Goal: Transaction & Acquisition: Book appointment/travel/reservation

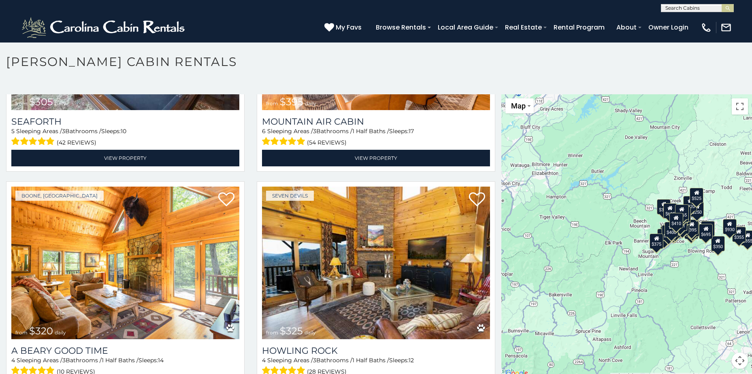
scroll to position [2916, 0]
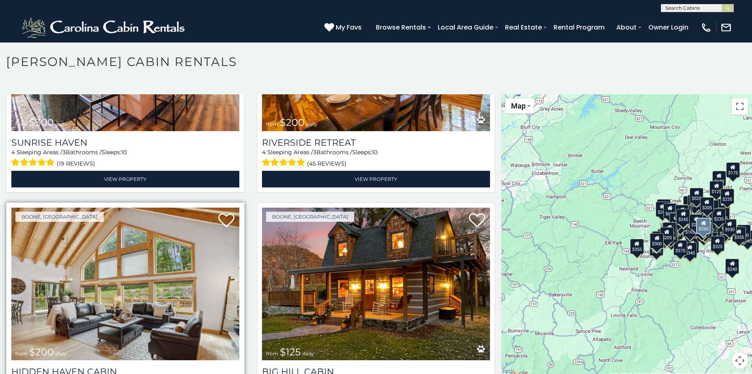
scroll to position [6785, 0]
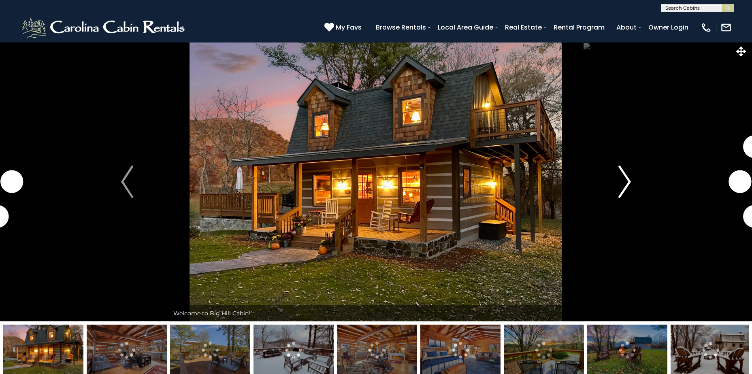
click at [625, 184] on img "Next" at bounding box center [625, 182] width 12 height 32
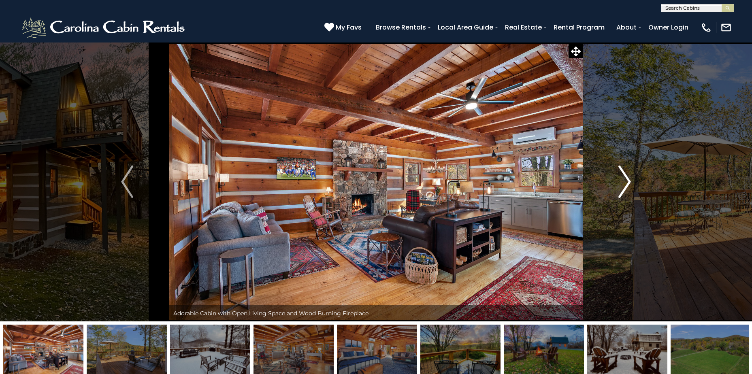
click at [625, 184] on img "Next" at bounding box center [625, 182] width 12 height 32
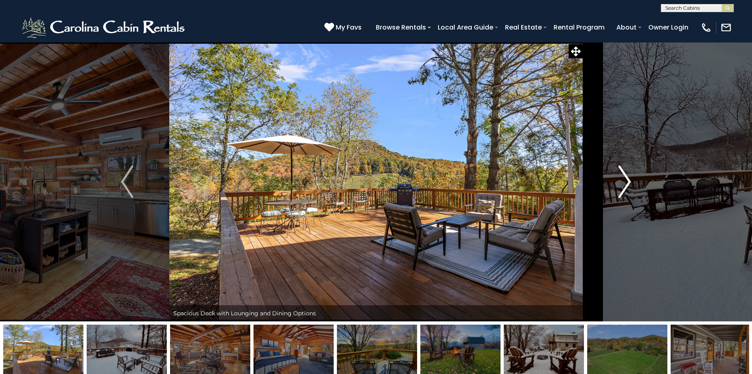
click at [625, 184] on img "Next" at bounding box center [625, 182] width 12 height 32
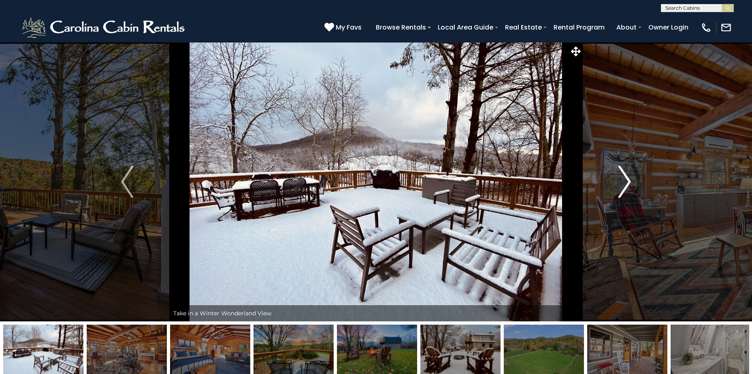
click at [625, 184] on img "Next" at bounding box center [625, 182] width 12 height 32
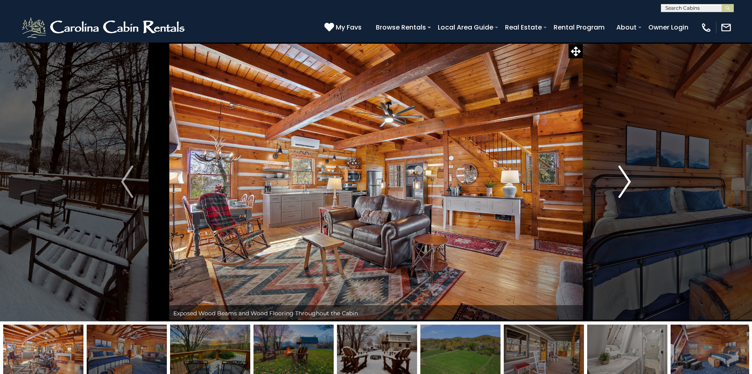
click at [625, 184] on img "Next" at bounding box center [625, 182] width 12 height 32
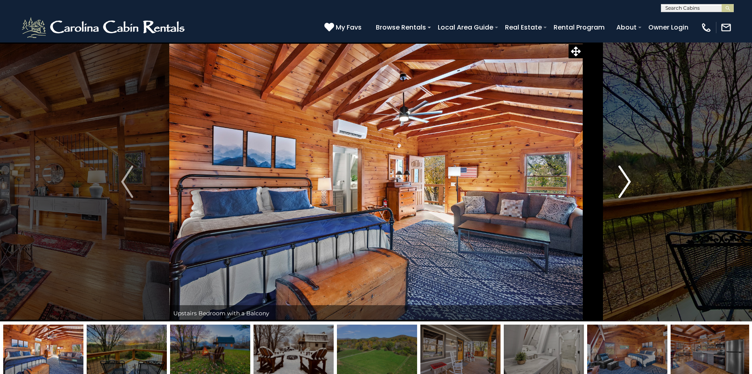
click at [625, 184] on img "Next" at bounding box center [625, 182] width 12 height 32
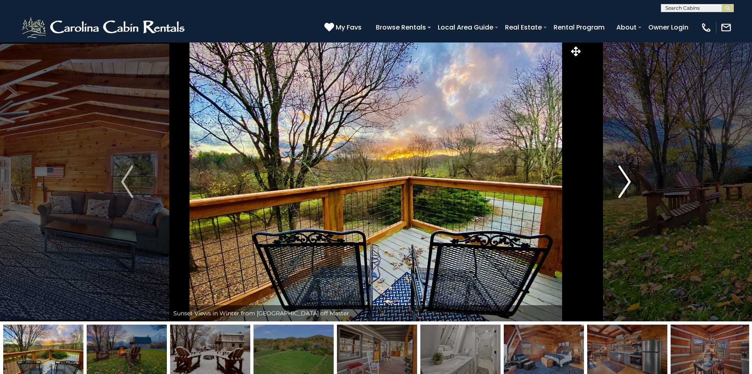
click at [625, 184] on img "Next" at bounding box center [625, 182] width 12 height 32
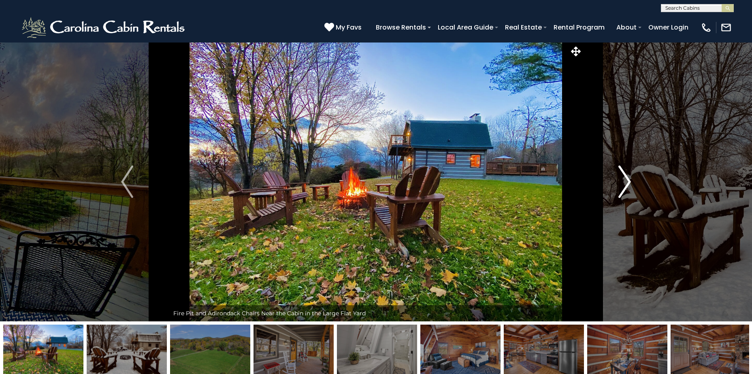
click at [625, 184] on img "Next" at bounding box center [625, 182] width 12 height 32
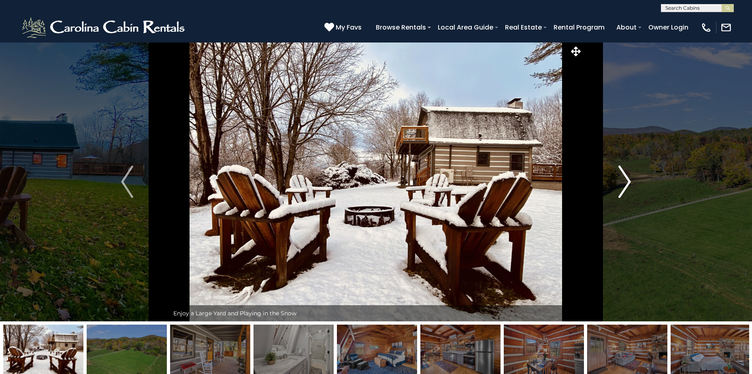
click at [624, 184] on img "Next" at bounding box center [625, 182] width 12 height 32
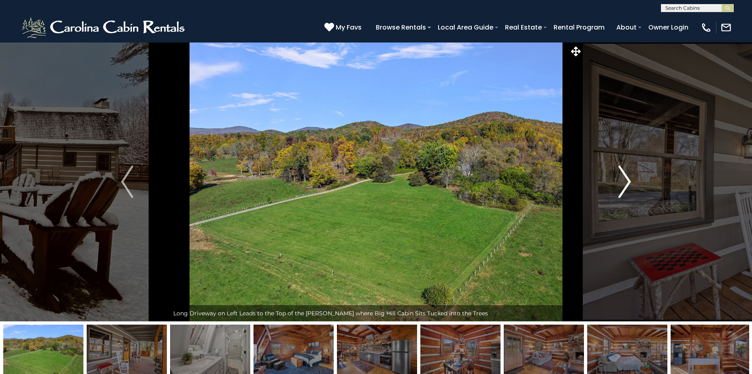
click at [624, 184] on img "Next" at bounding box center [625, 182] width 12 height 32
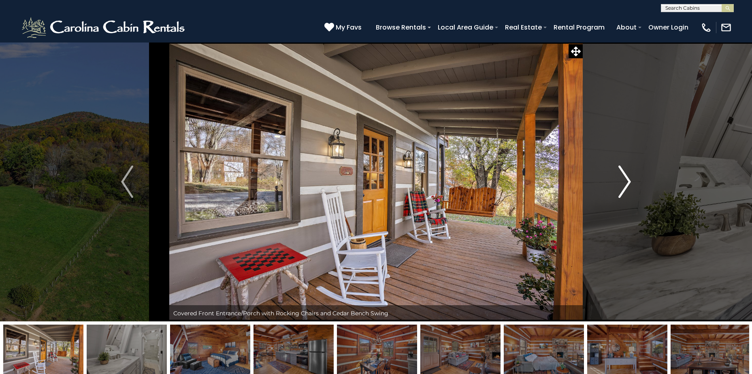
click at [624, 184] on img "Next" at bounding box center [625, 182] width 12 height 32
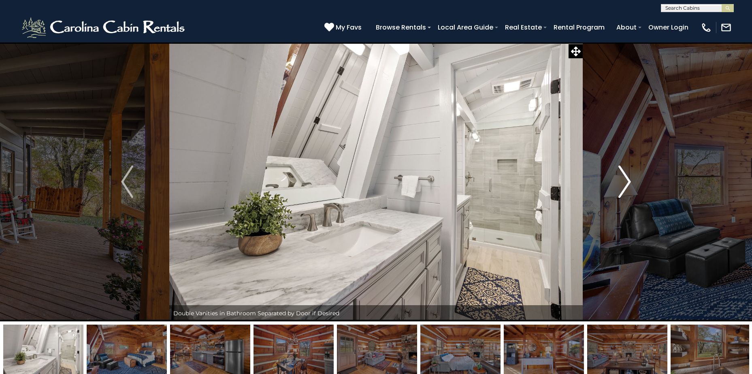
click at [624, 184] on img "Next" at bounding box center [625, 182] width 12 height 32
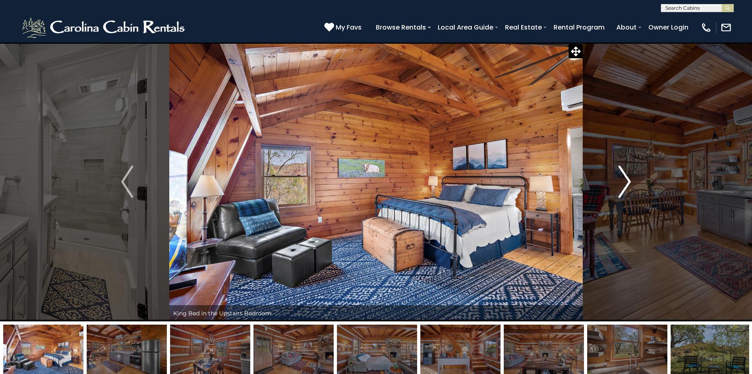
click at [624, 184] on img "Next" at bounding box center [625, 182] width 12 height 32
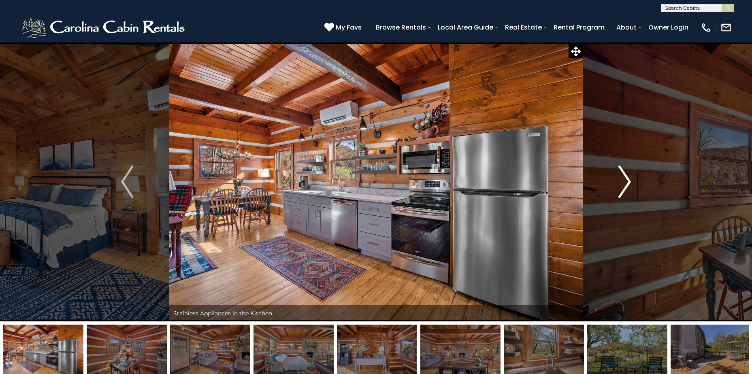
click at [624, 184] on img "Next" at bounding box center [625, 182] width 12 height 32
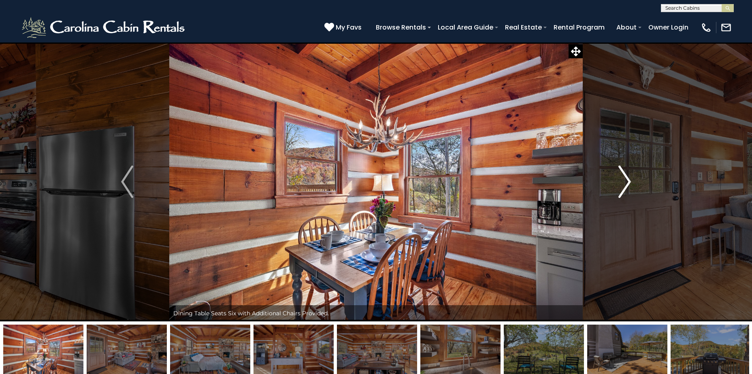
click at [624, 184] on img "Next" at bounding box center [625, 182] width 12 height 32
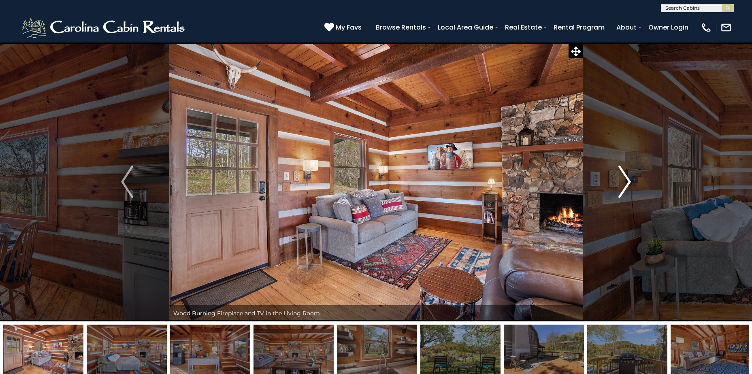
click at [624, 184] on img "Next" at bounding box center [625, 182] width 12 height 32
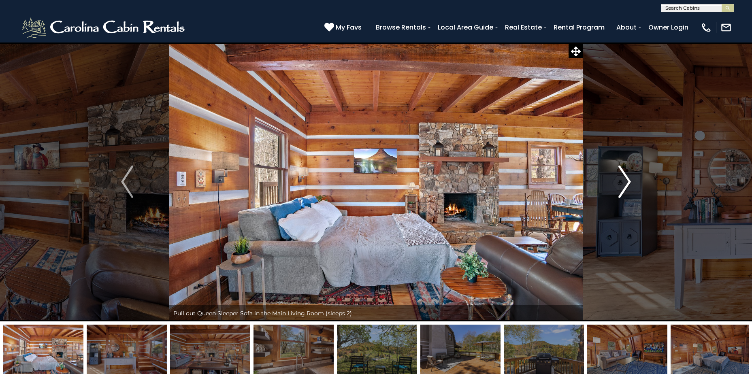
click at [624, 184] on img "Next" at bounding box center [625, 182] width 12 height 32
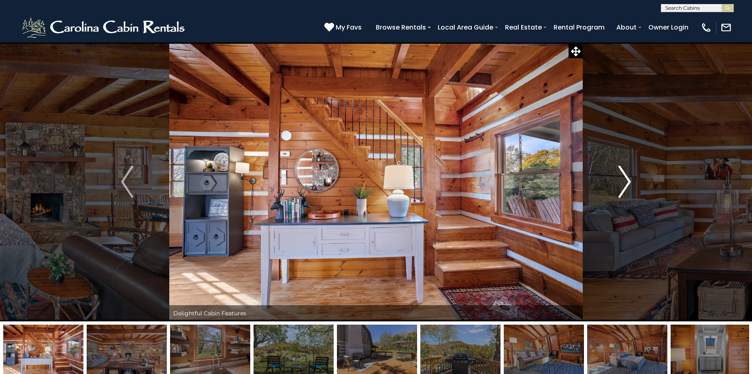
click at [626, 182] on img "Next" at bounding box center [625, 182] width 12 height 32
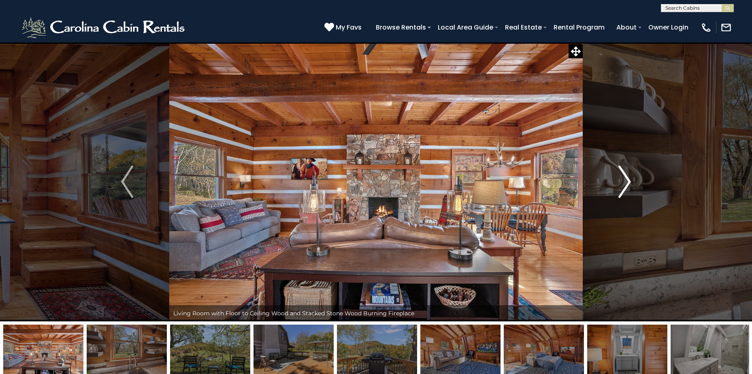
click at [626, 182] on img "Next" at bounding box center [625, 182] width 12 height 32
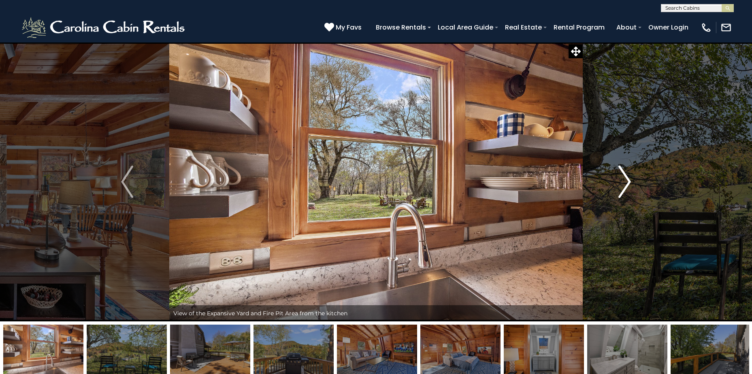
click at [626, 182] on img "Next" at bounding box center [625, 182] width 12 height 32
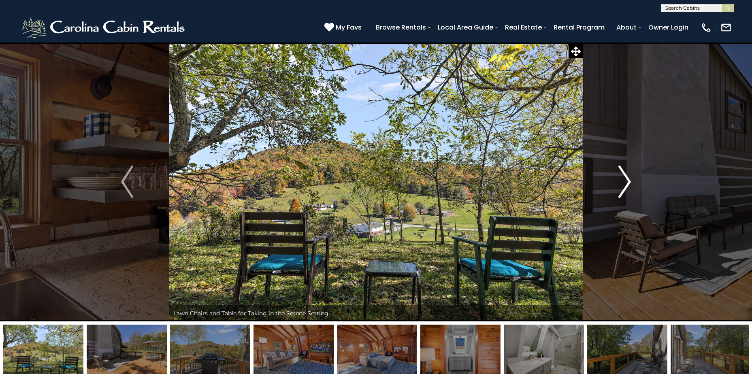
click at [626, 182] on img "Next" at bounding box center [625, 182] width 12 height 32
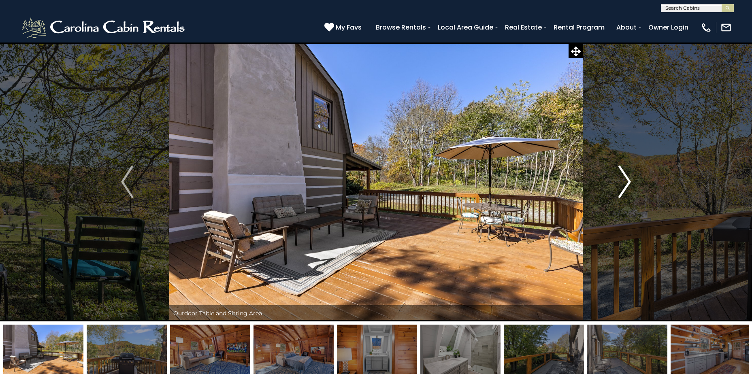
click at [626, 181] on img "Next" at bounding box center [625, 182] width 12 height 32
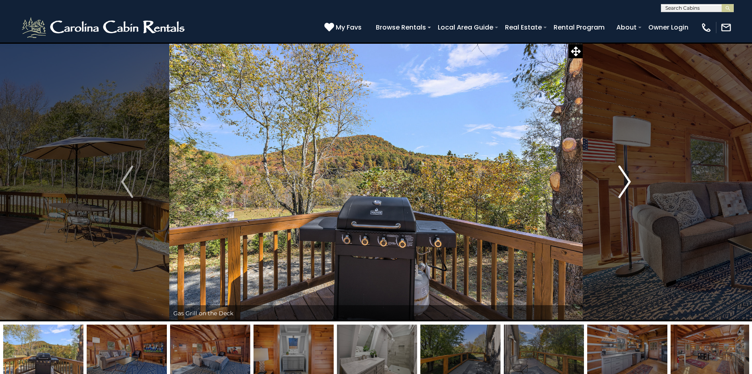
click at [626, 181] on img "Next" at bounding box center [625, 182] width 12 height 32
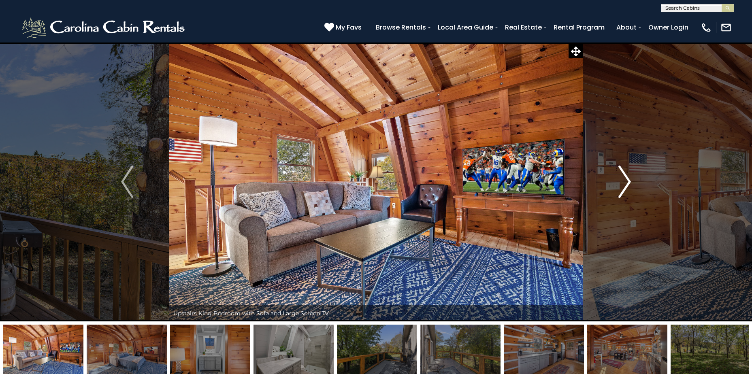
click at [626, 181] on img "Next" at bounding box center [625, 182] width 12 height 32
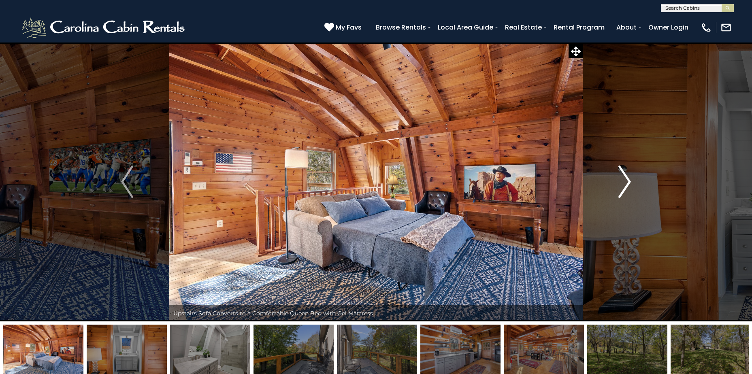
click at [626, 181] on img "Next" at bounding box center [625, 182] width 12 height 32
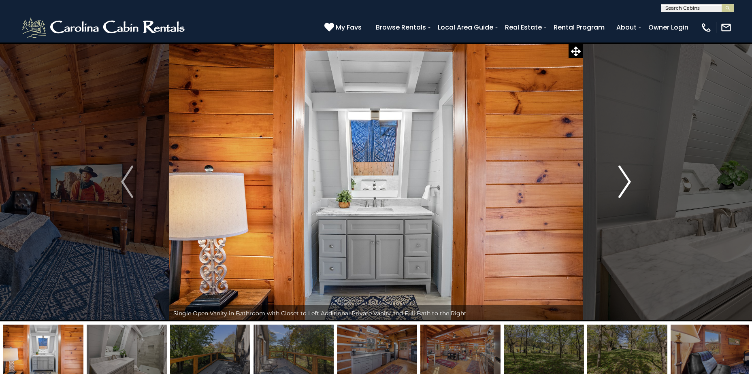
click at [626, 181] on img "Next" at bounding box center [625, 182] width 12 height 32
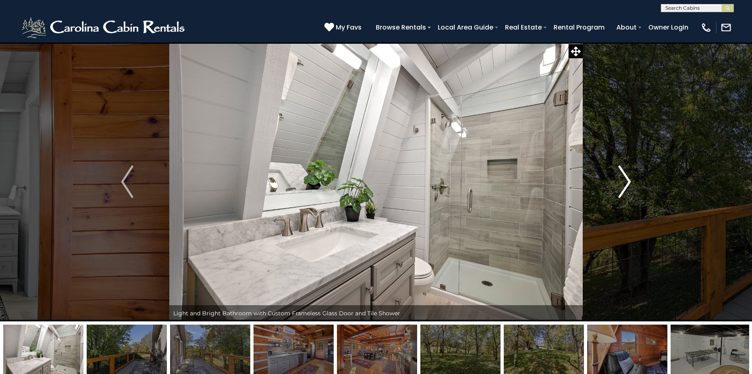
click at [626, 181] on img "Next" at bounding box center [625, 182] width 12 height 32
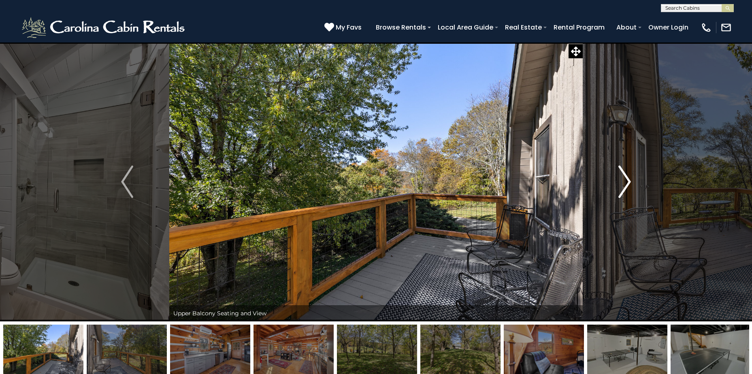
click at [626, 181] on img "Next" at bounding box center [625, 182] width 12 height 32
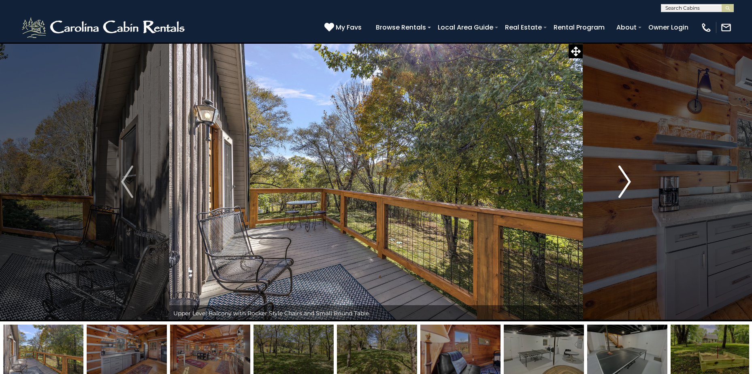
click at [626, 181] on img "Next" at bounding box center [625, 182] width 12 height 32
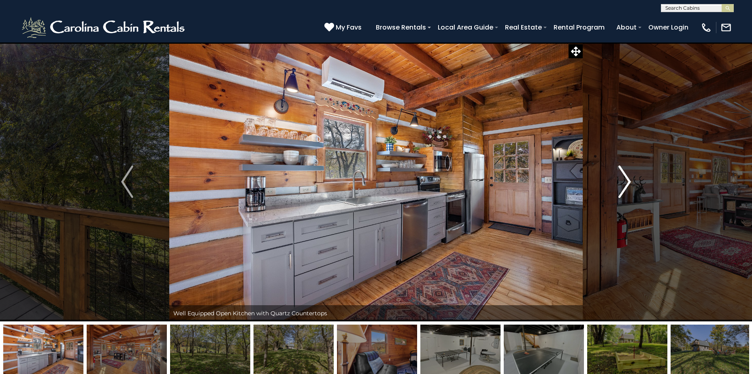
click at [626, 181] on img "Next" at bounding box center [625, 182] width 12 height 32
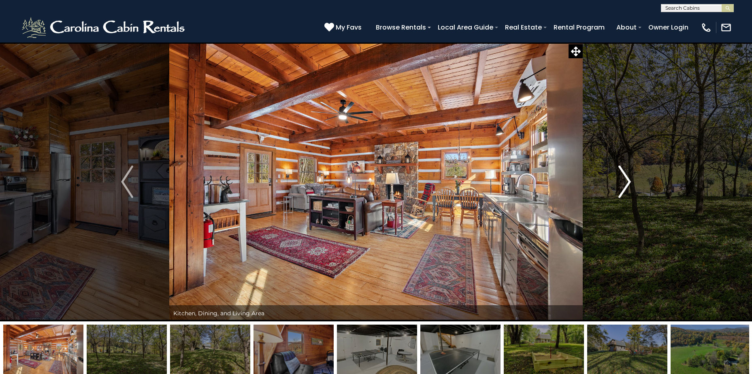
click at [626, 181] on img "Next" at bounding box center [625, 182] width 12 height 32
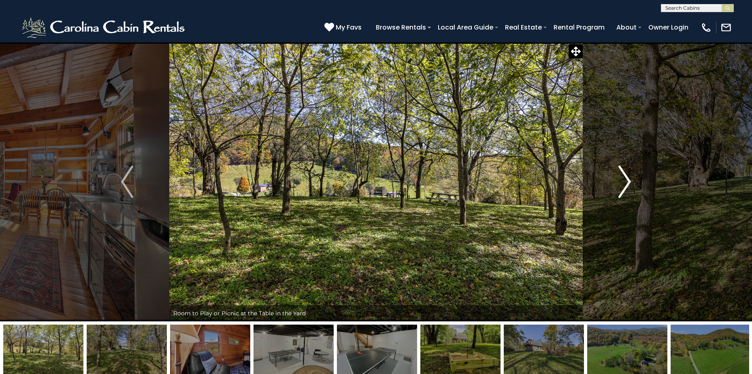
click at [626, 181] on img "Next" at bounding box center [625, 182] width 12 height 32
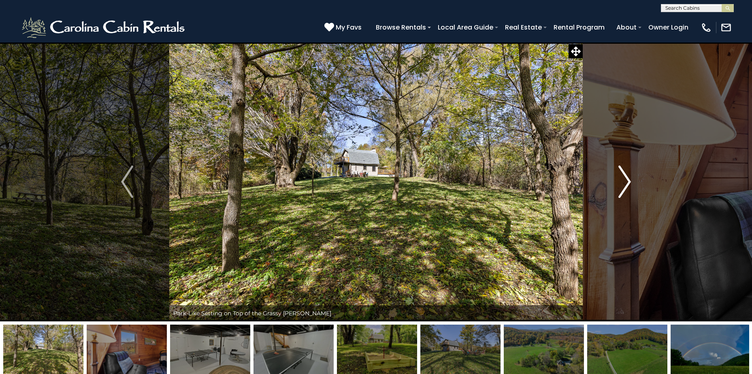
click at [626, 181] on img "Next" at bounding box center [625, 182] width 12 height 32
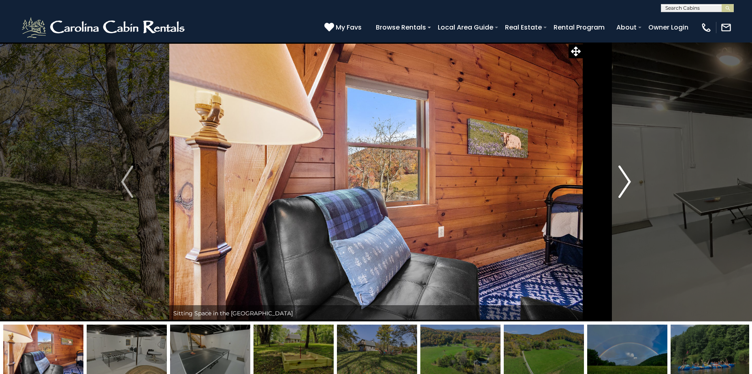
click at [626, 181] on img "Next" at bounding box center [625, 182] width 12 height 32
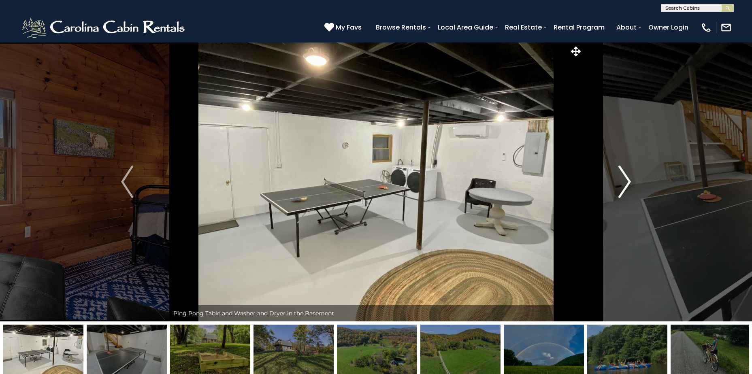
click at [626, 181] on img "Next" at bounding box center [625, 182] width 12 height 32
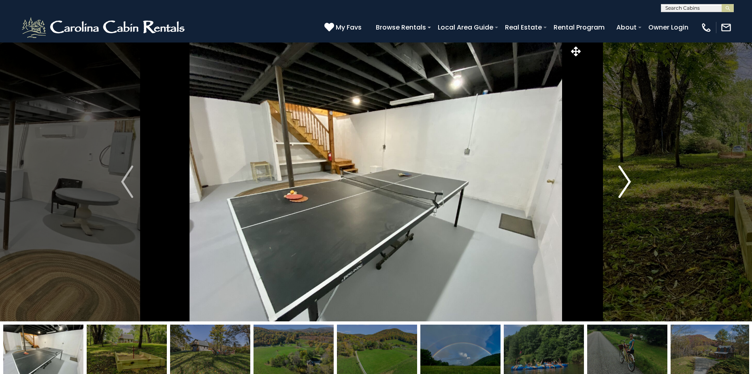
click at [626, 181] on img "Next" at bounding box center [625, 182] width 12 height 32
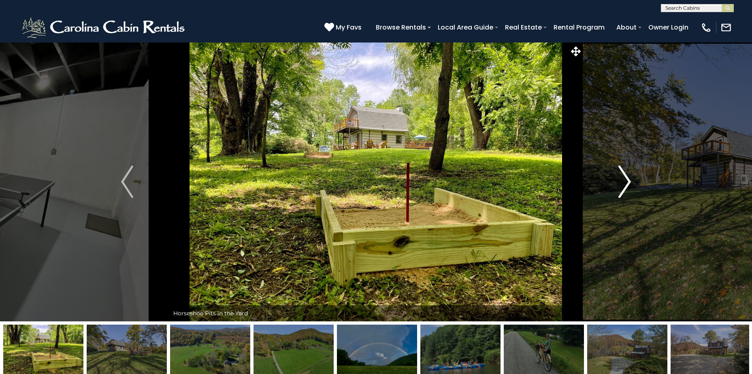
click at [626, 181] on img "Next" at bounding box center [625, 182] width 12 height 32
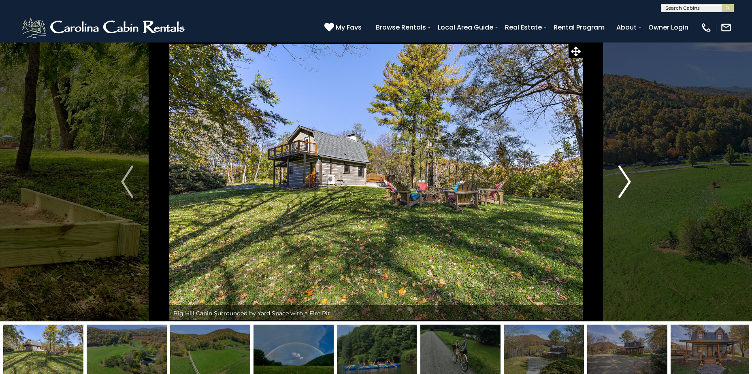
click at [626, 181] on img "Next" at bounding box center [625, 182] width 12 height 32
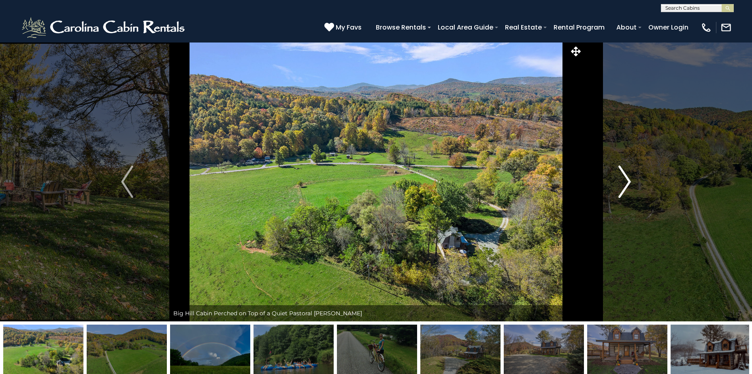
click at [626, 181] on img "Next" at bounding box center [625, 182] width 12 height 32
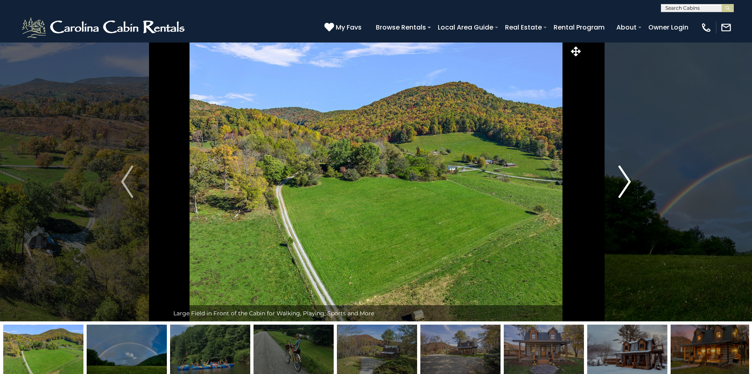
click at [626, 181] on img "Next" at bounding box center [625, 182] width 12 height 32
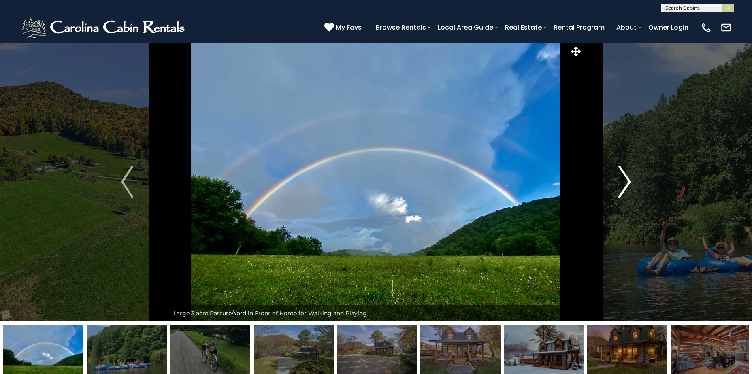
click at [626, 181] on img "Next" at bounding box center [625, 182] width 12 height 32
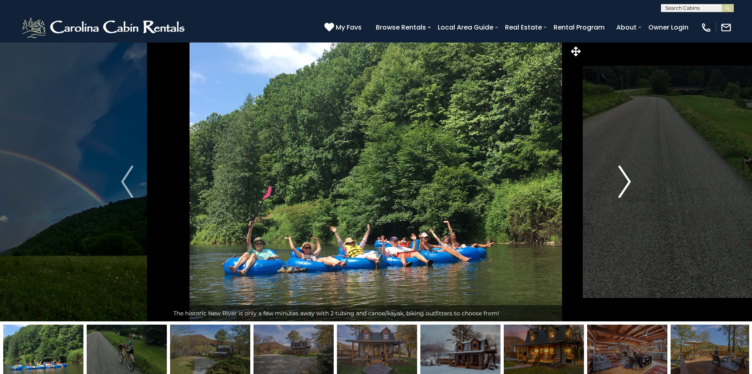
click at [626, 181] on img "Next" at bounding box center [625, 182] width 12 height 32
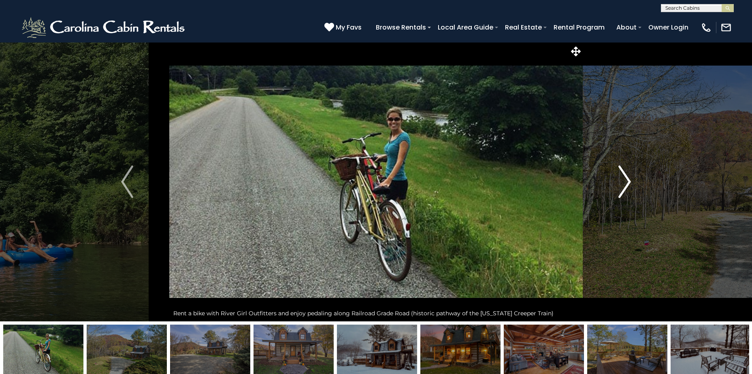
click at [626, 181] on img "Next" at bounding box center [625, 182] width 12 height 32
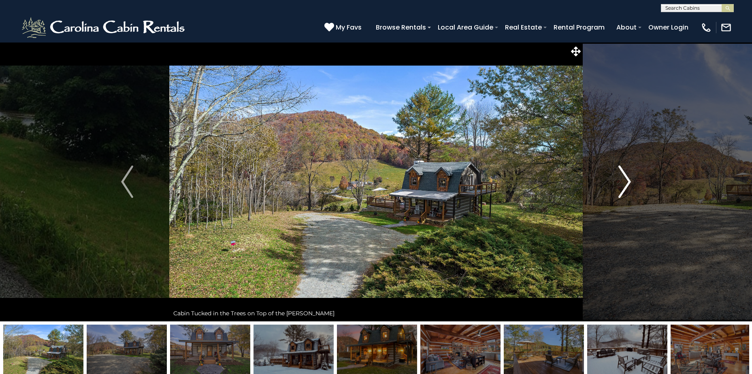
click at [626, 181] on img "Next" at bounding box center [625, 182] width 12 height 32
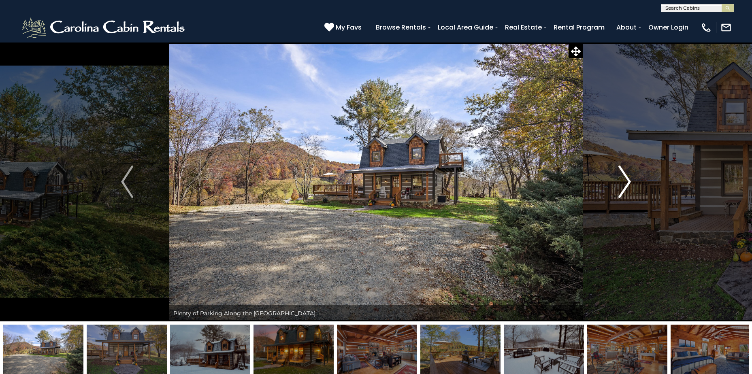
click at [626, 181] on img "Next" at bounding box center [625, 182] width 12 height 32
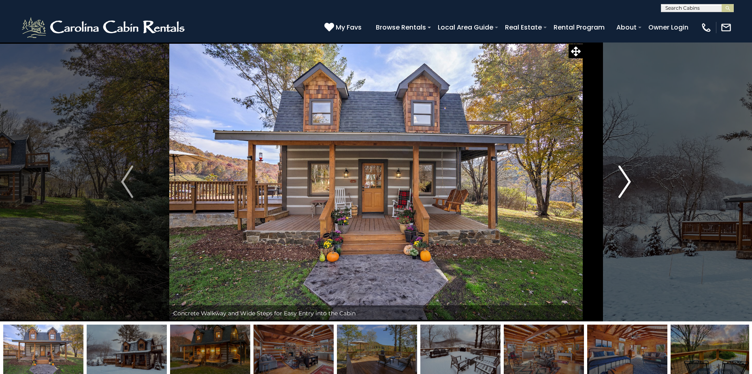
click at [626, 183] on img "Next" at bounding box center [625, 182] width 12 height 32
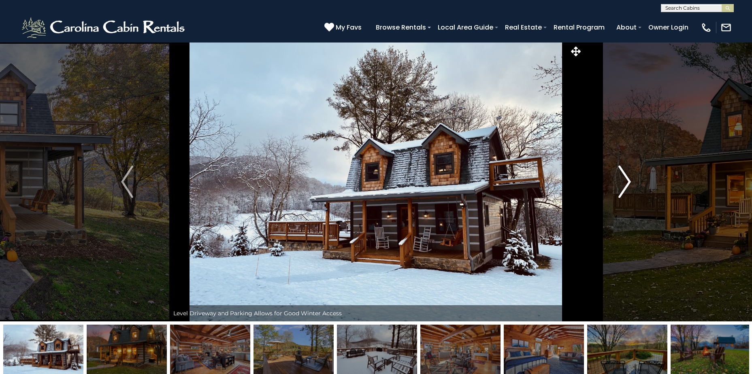
click at [628, 182] on img "Next" at bounding box center [625, 182] width 12 height 32
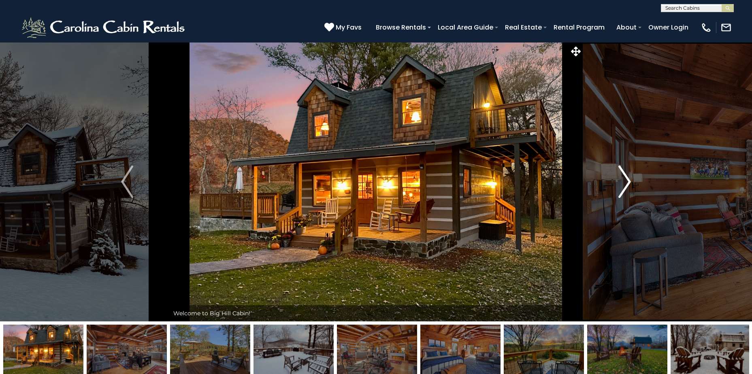
click at [628, 182] on img "Next" at bounding box center [625, 182] width 12 height 32
